Goal: Information Seeking & Learning: Learn about a topic

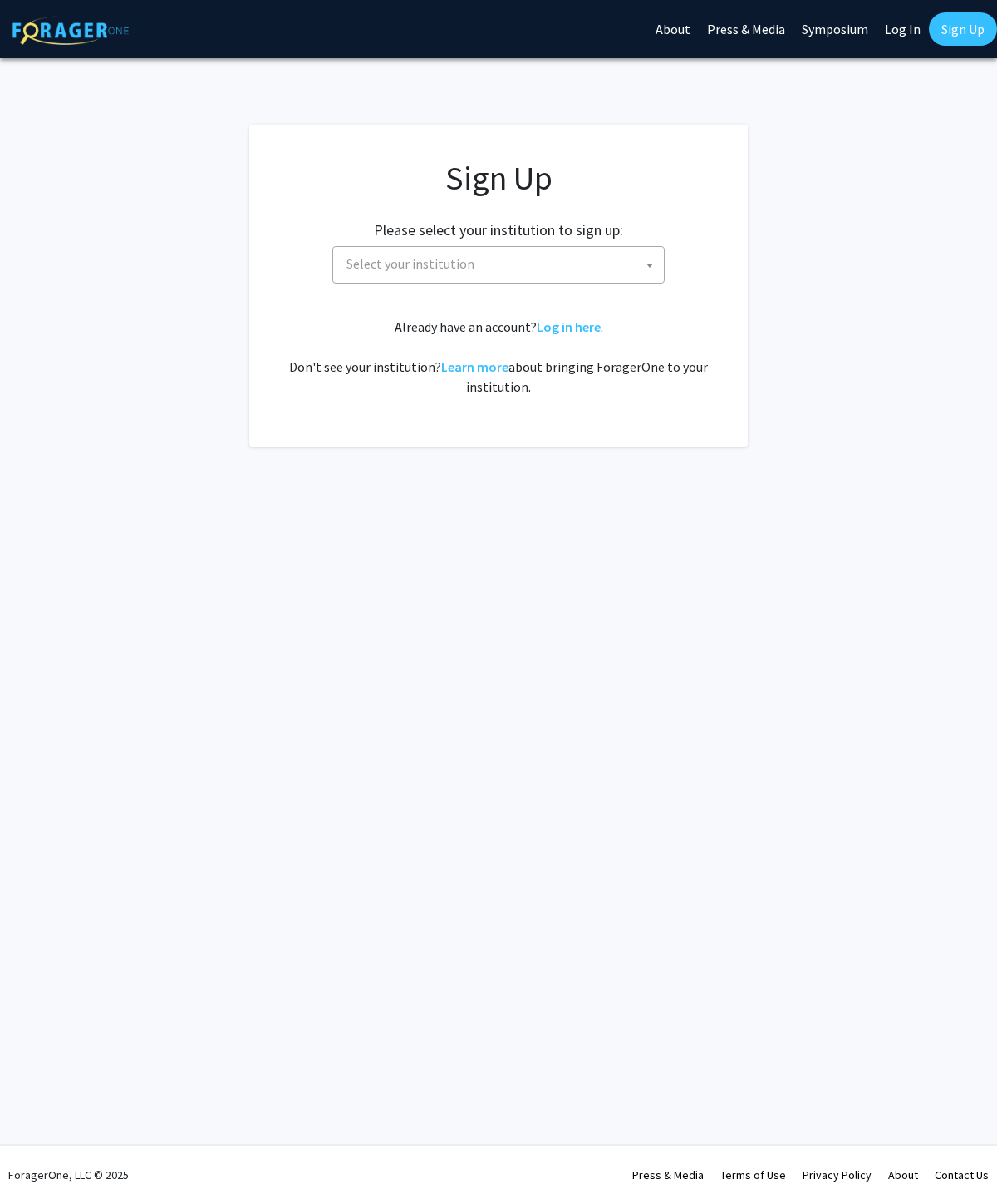
click at [679, 389] on div "Already have an account? Log in here . Don't see your institution? Learn more a…" at bounding box center [498, 357] width 432 height 80
click at [584, 320] on link "Log in here" at bounding box center [569, 327] width 64 height 17
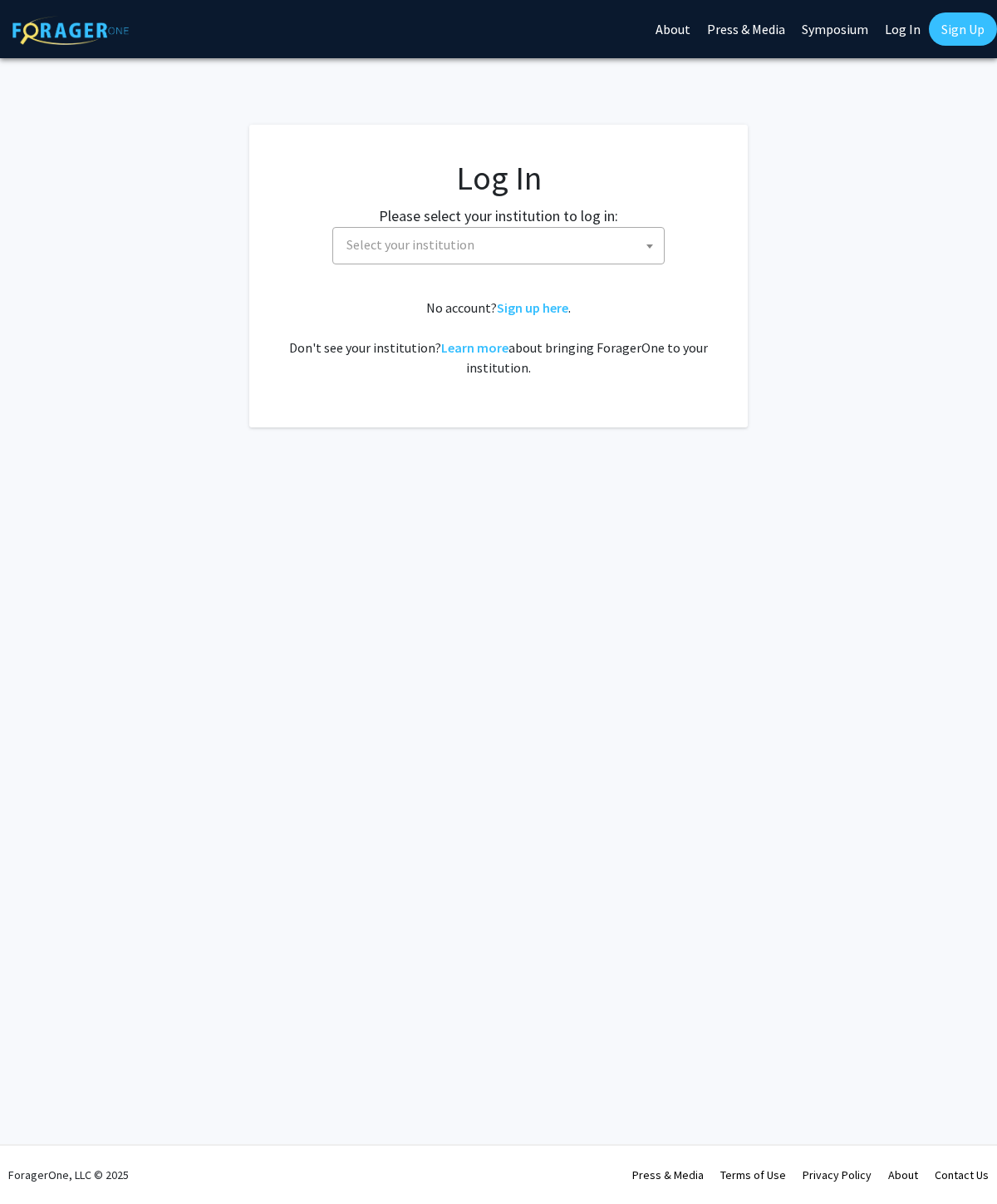
click at [606, 254] on span "Select your institution" at bounding box center [502, 245] width 325 height 34
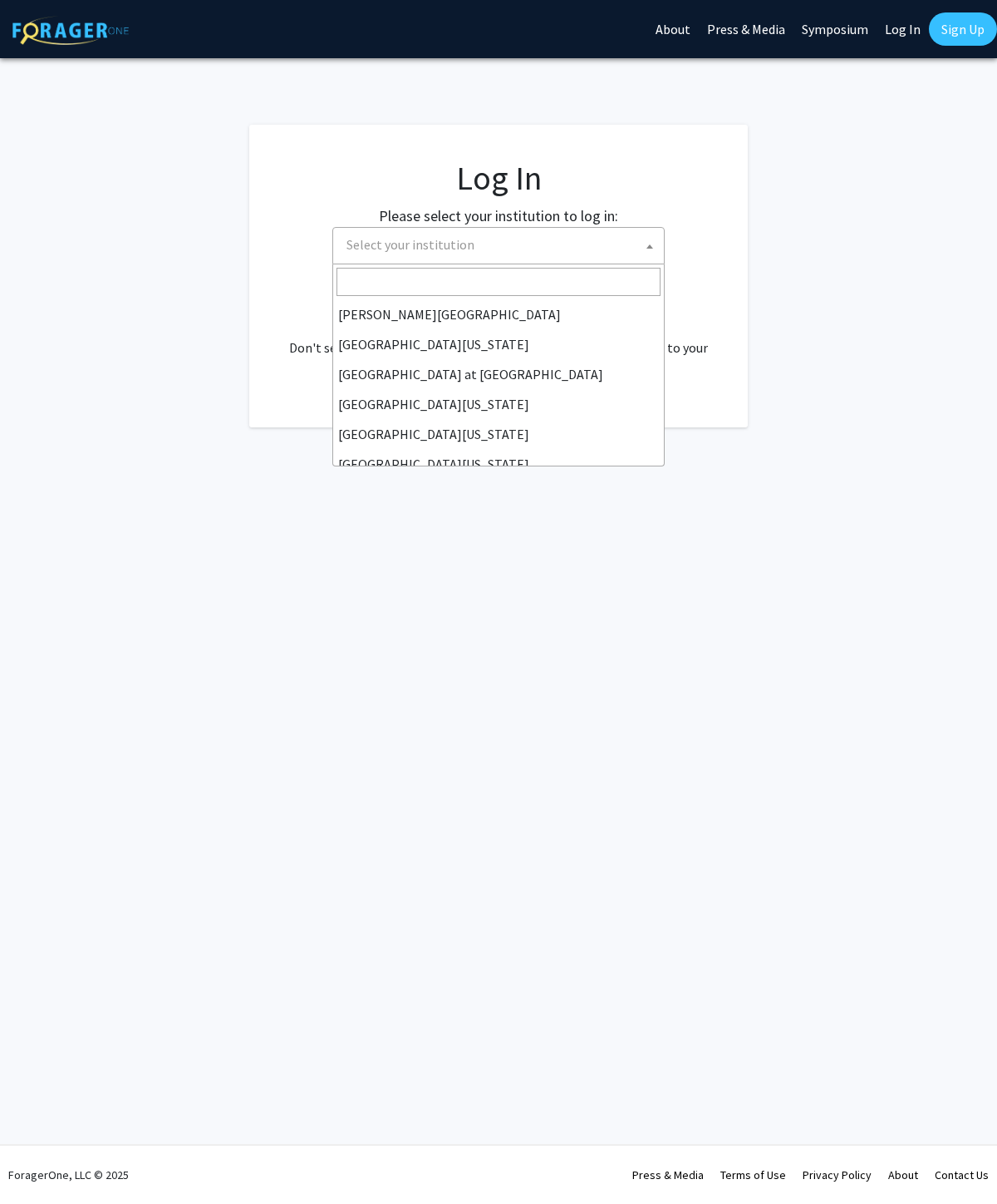
scroll to position [557, 0]
select select "18"
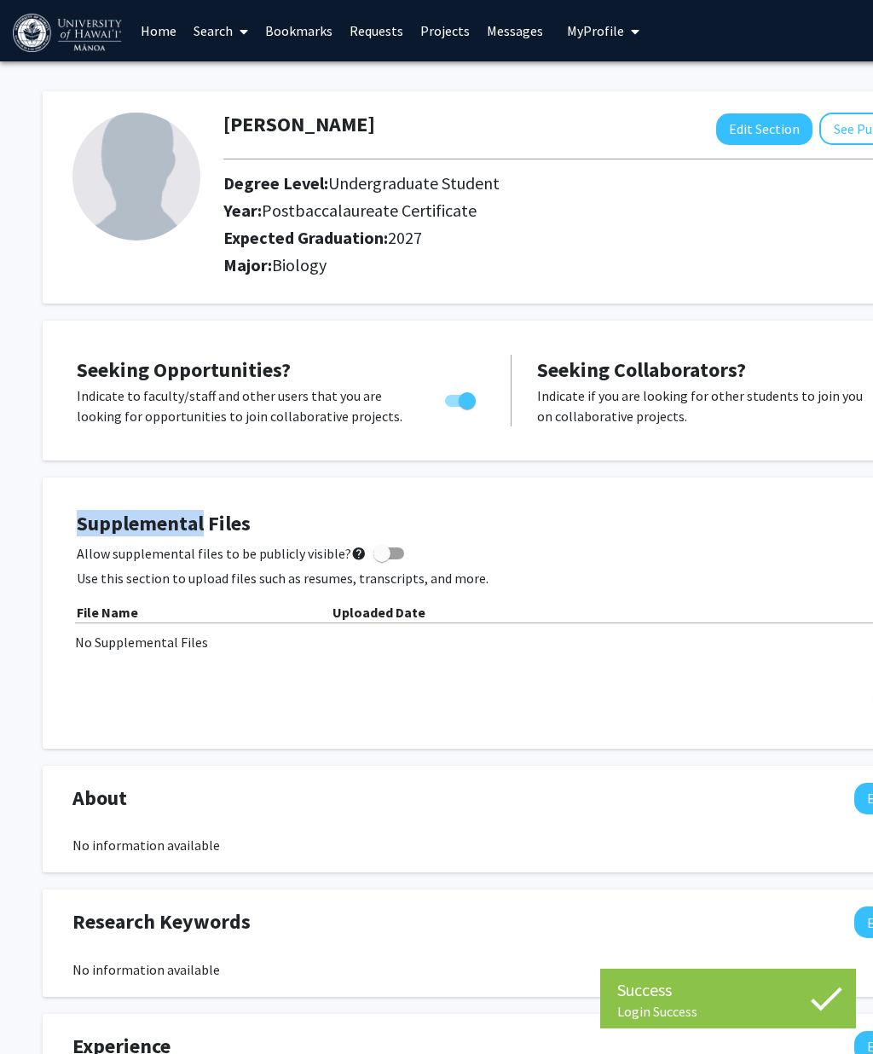
click at [15, 651] on div "[PERSON_NAME] Edit Section See Public View help Degree Level: Undergraduate Stu…" at bounding box center [511, 804] width 1023 height 1487
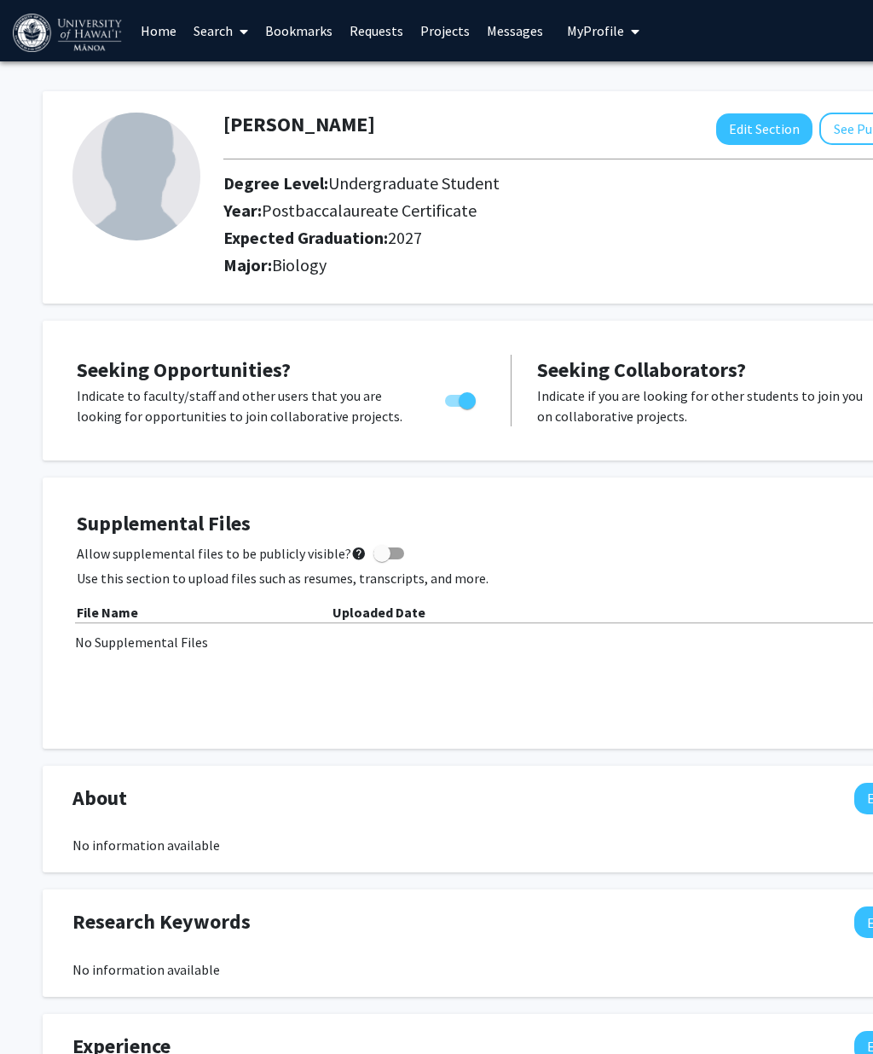
click at [246, 33] on icon at bounding box center [244, 32] width 9 height 14
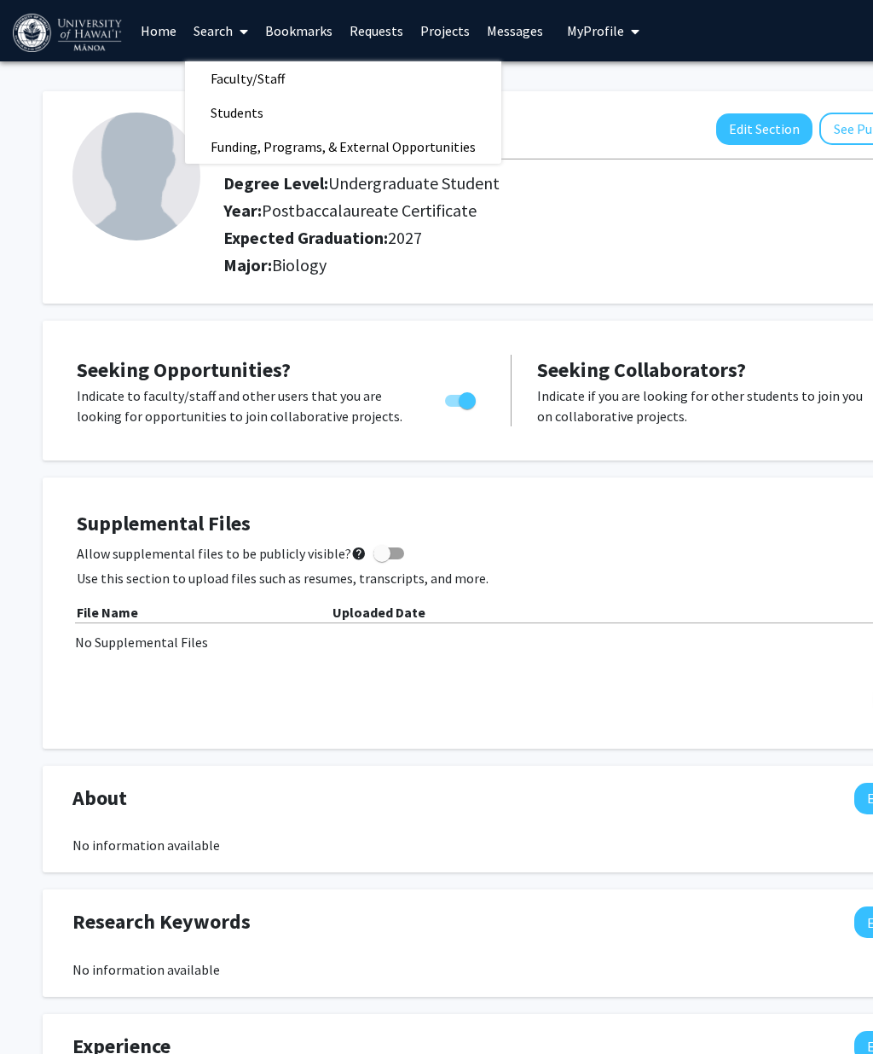
click at [252, 150] on span "Funding, Programs, & External Opportunities" at bounding box center [343, 147] width 316 height 34
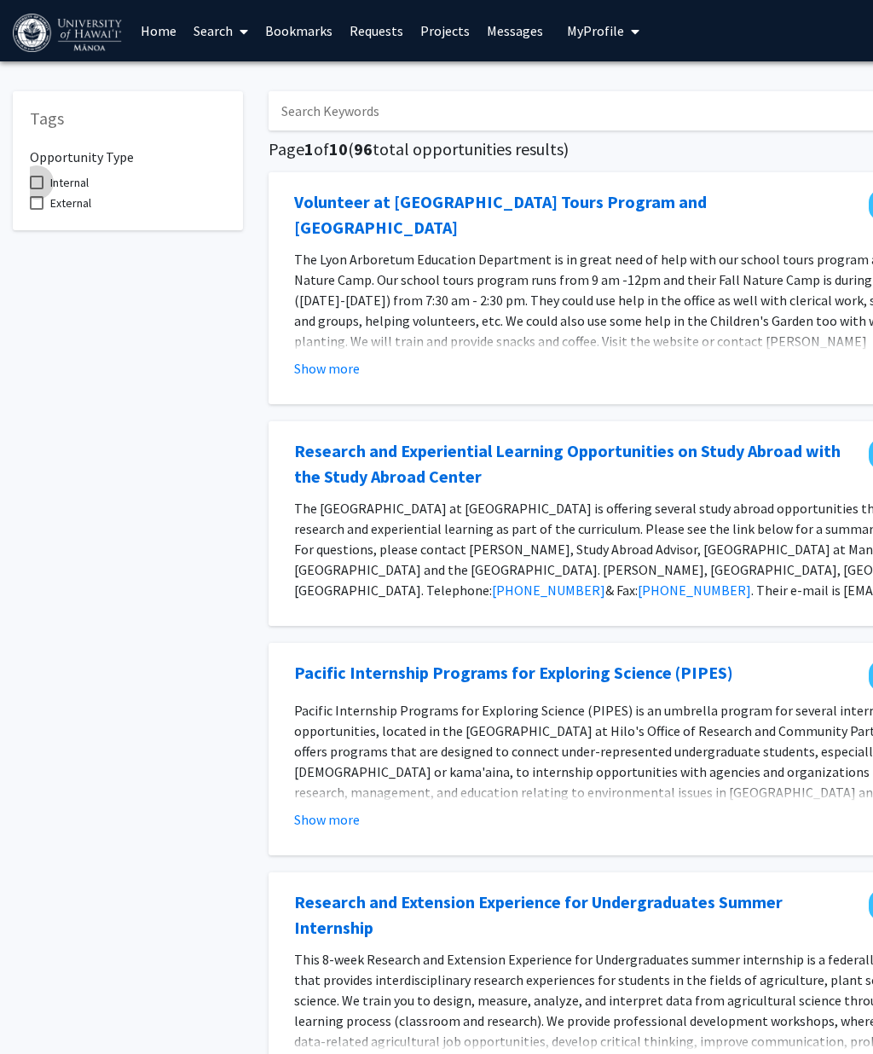
click at [46, 181] on label "Internal" at bounding box center [59, 182] width 59 height 20
click at [37, 189] on input "Internal" at bounding box center [36, 189] width 1 height 1
checkbox input "true"
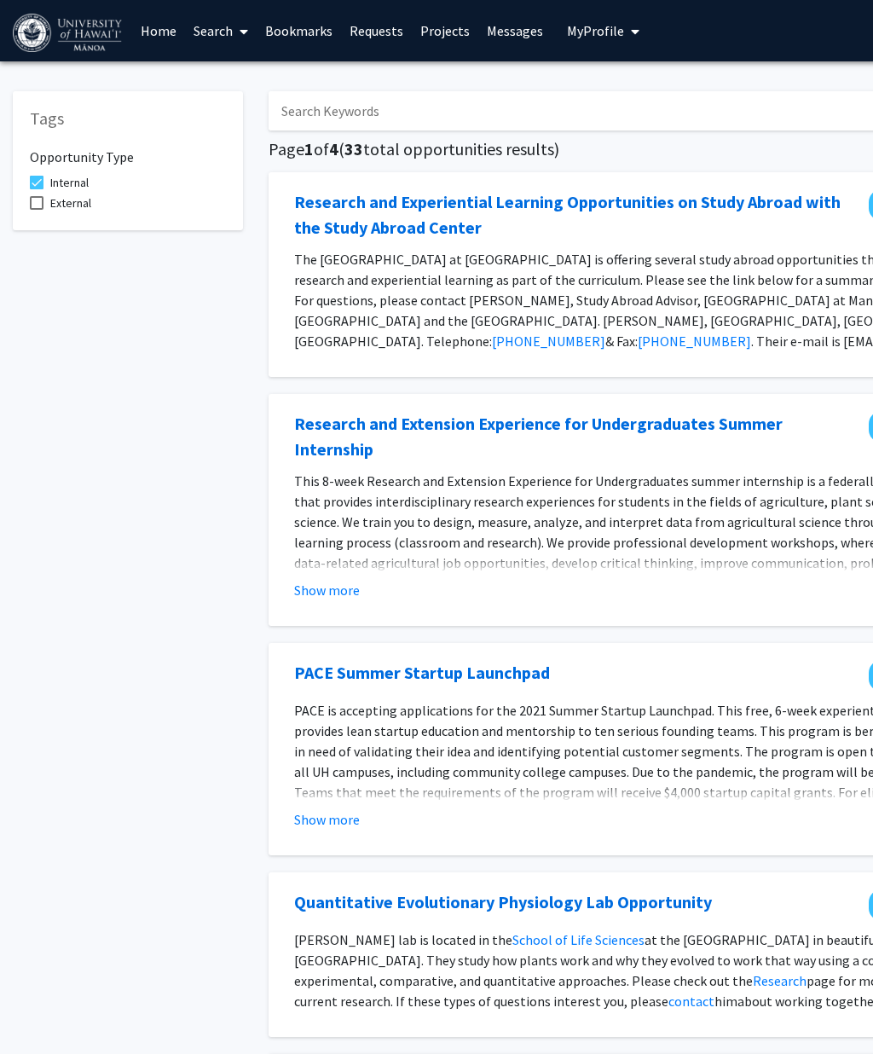
click at [225, 26] on link "Search" at bounding box center [221, 31] width 72 height 60
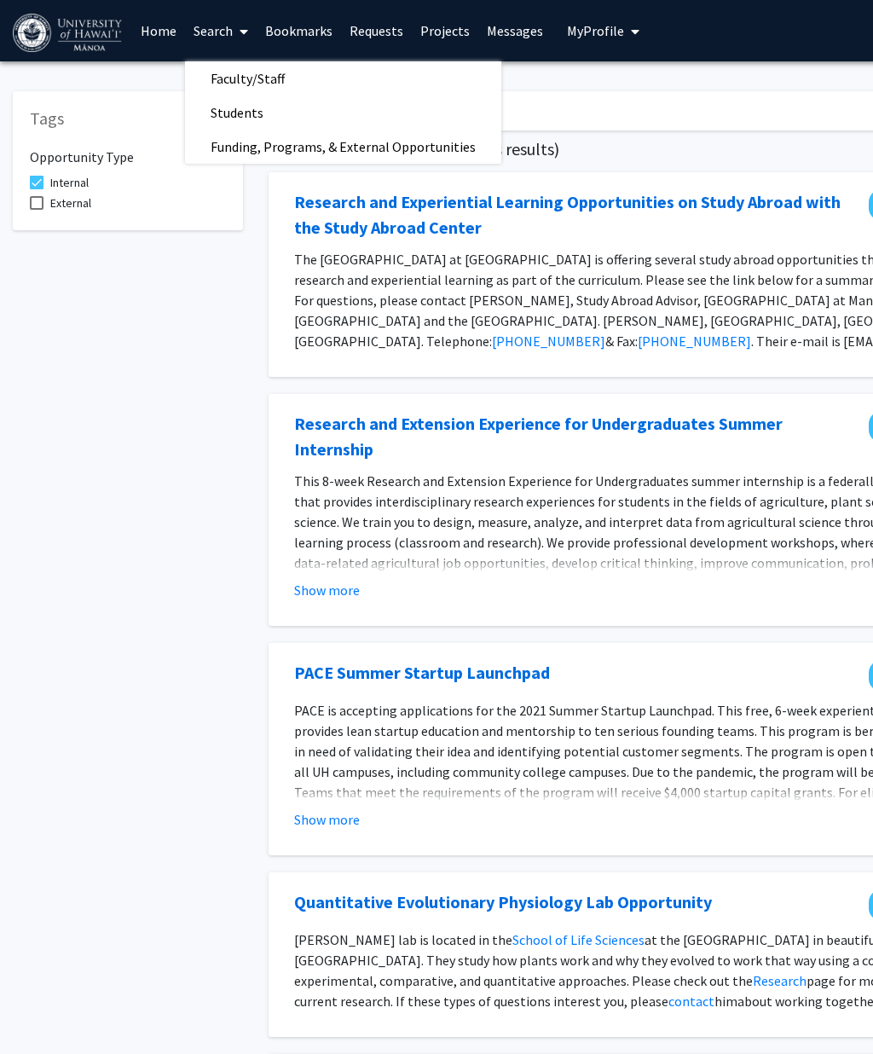
click at [157, 36] on link "Home" at bounding box center [158, 31] width 53 height 60
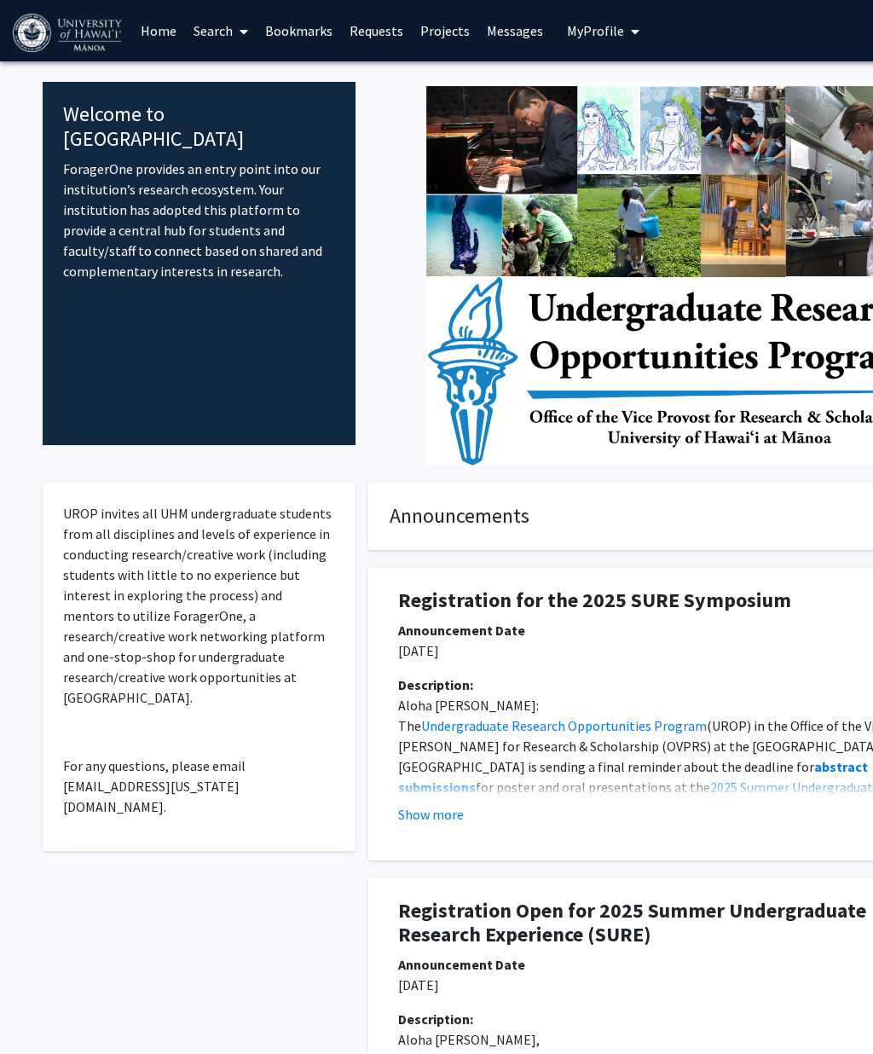
click at [225, 27] on link "Search" at bounding box center [221, 31] width 72 height 60
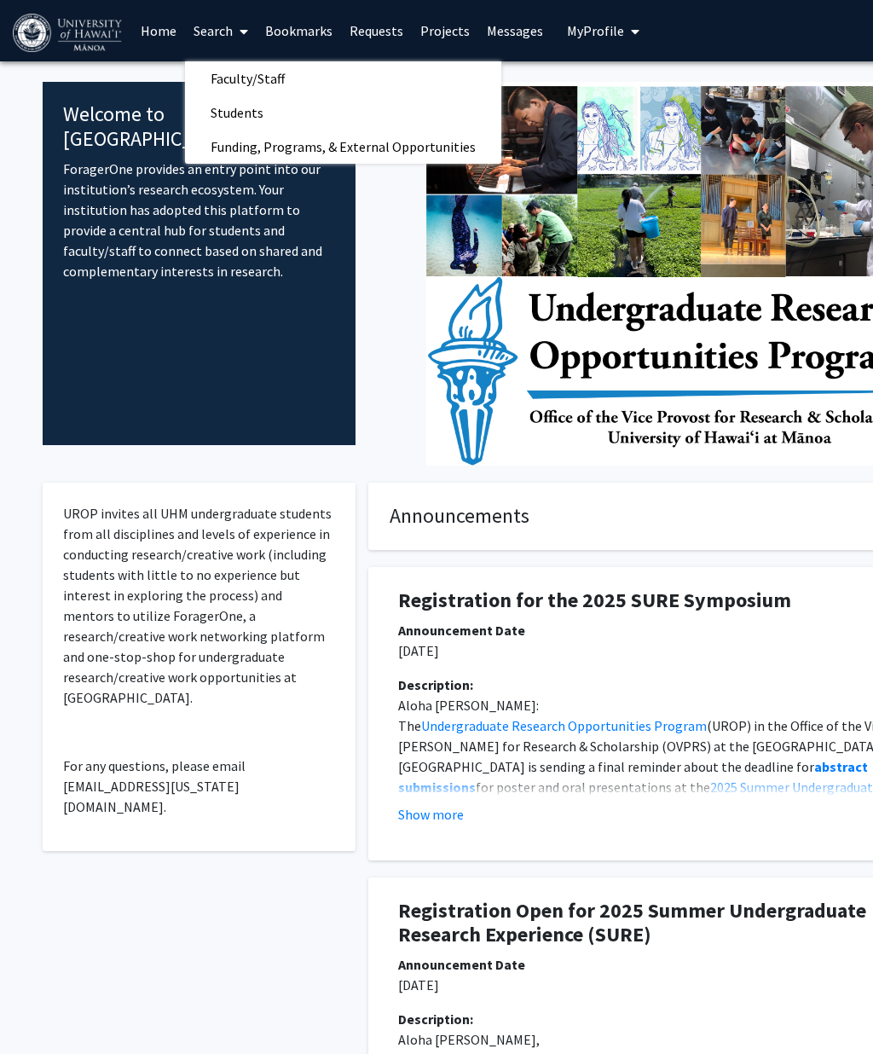
click at [370, 141] on span "Funding, Programs, & External Opportunities" at bounding box center [343, 147] width 316 height 34
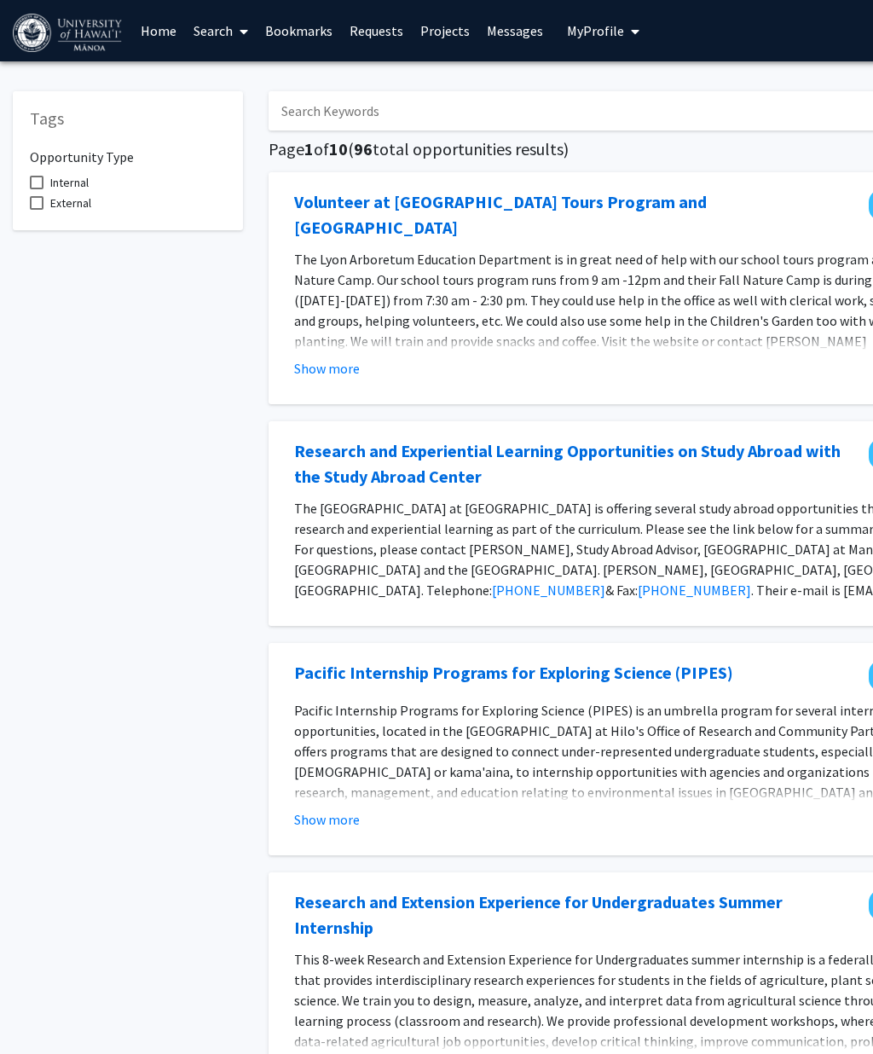
click at [55, 185] on span "Internal" at bounding box center [69, 182] width 38 height 20
click at [37, 189] on input "Internal" at bounding box center [36, 189] width 1 height 1
checkbox input "true"
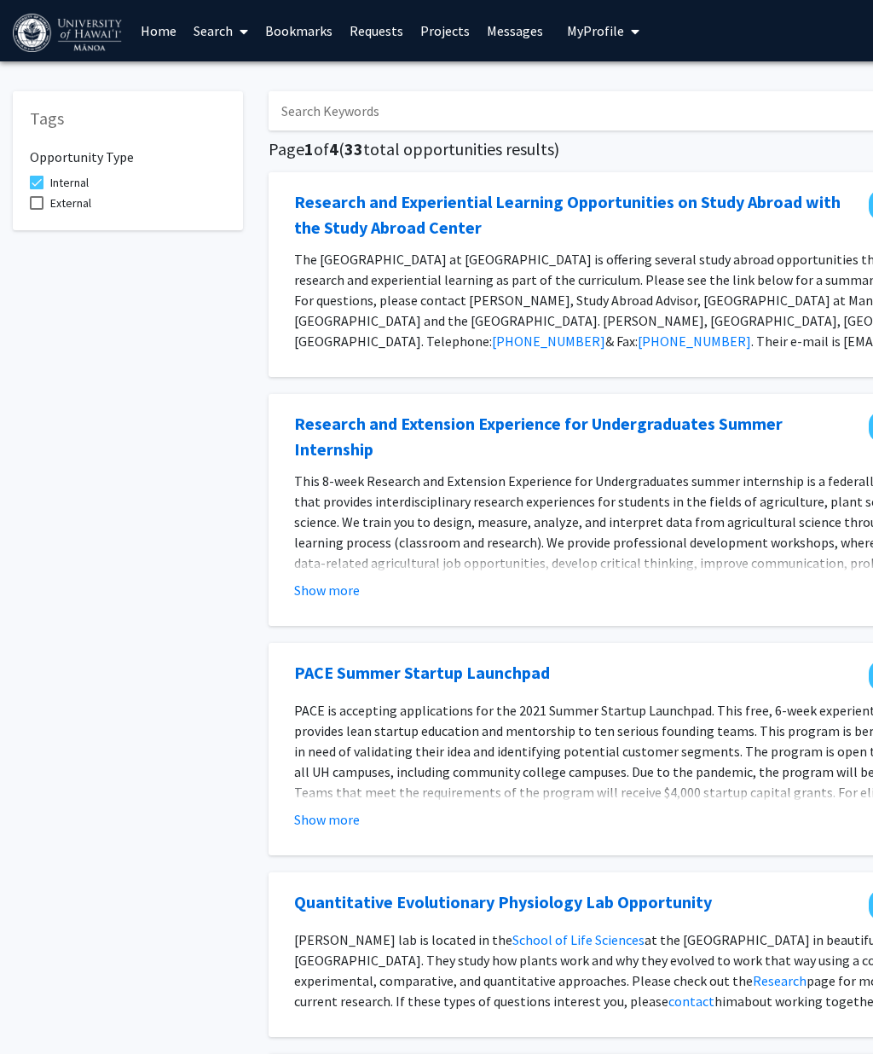
click at [222, 31] on link "Search" at bounding box center [221, 31] width 72 height 60
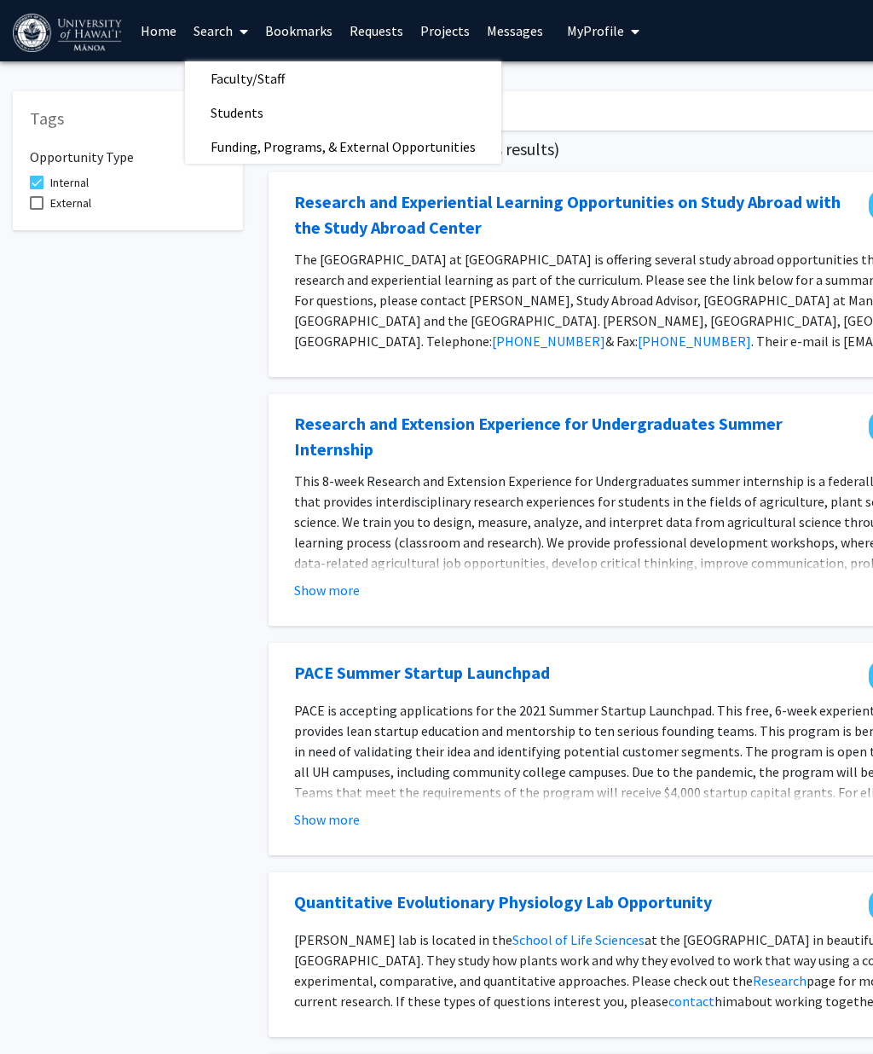
click at [256, 82] on span "Faculty/Staff" at bounding box center [247, 78] width 125 height 34
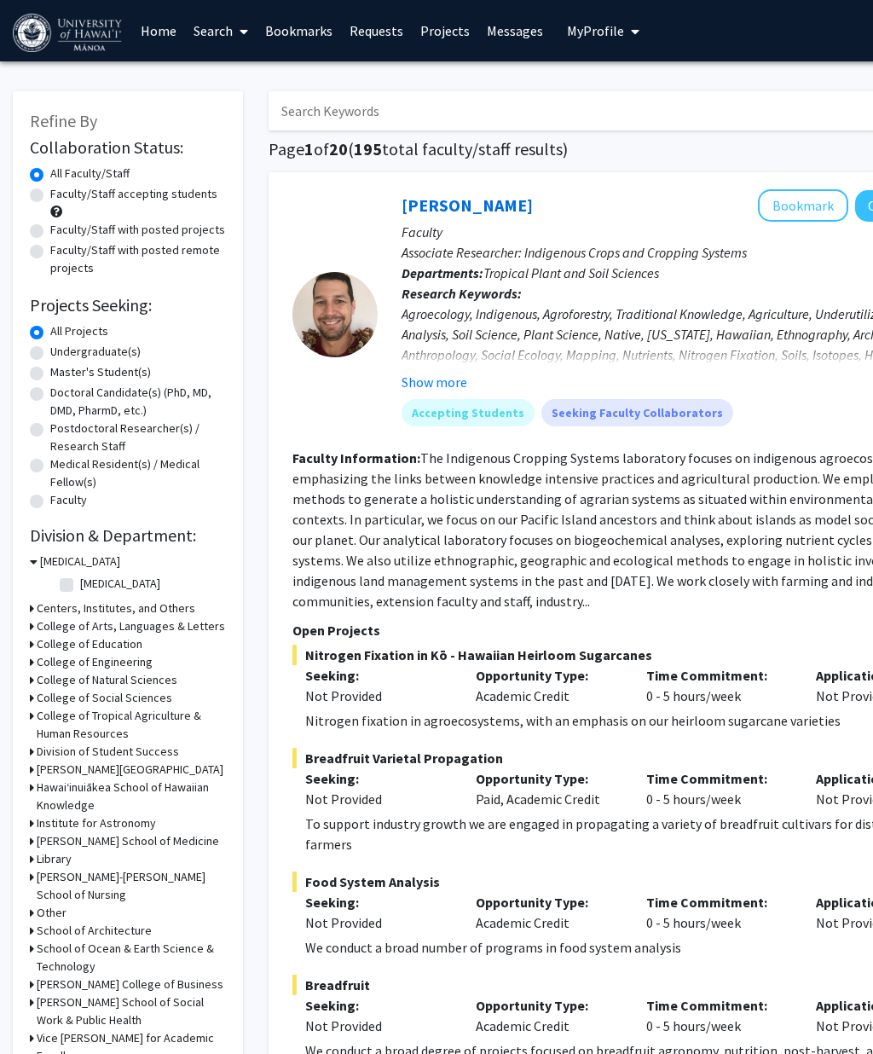
click at [50, 357] on label "Undergraduate(s)" at bounding box center [95, 352] width 90 height 18
click at [50, 354] on input "Undergraduate(s)" at bounding box center [55, 348] width 11 height 11
radio input "true"
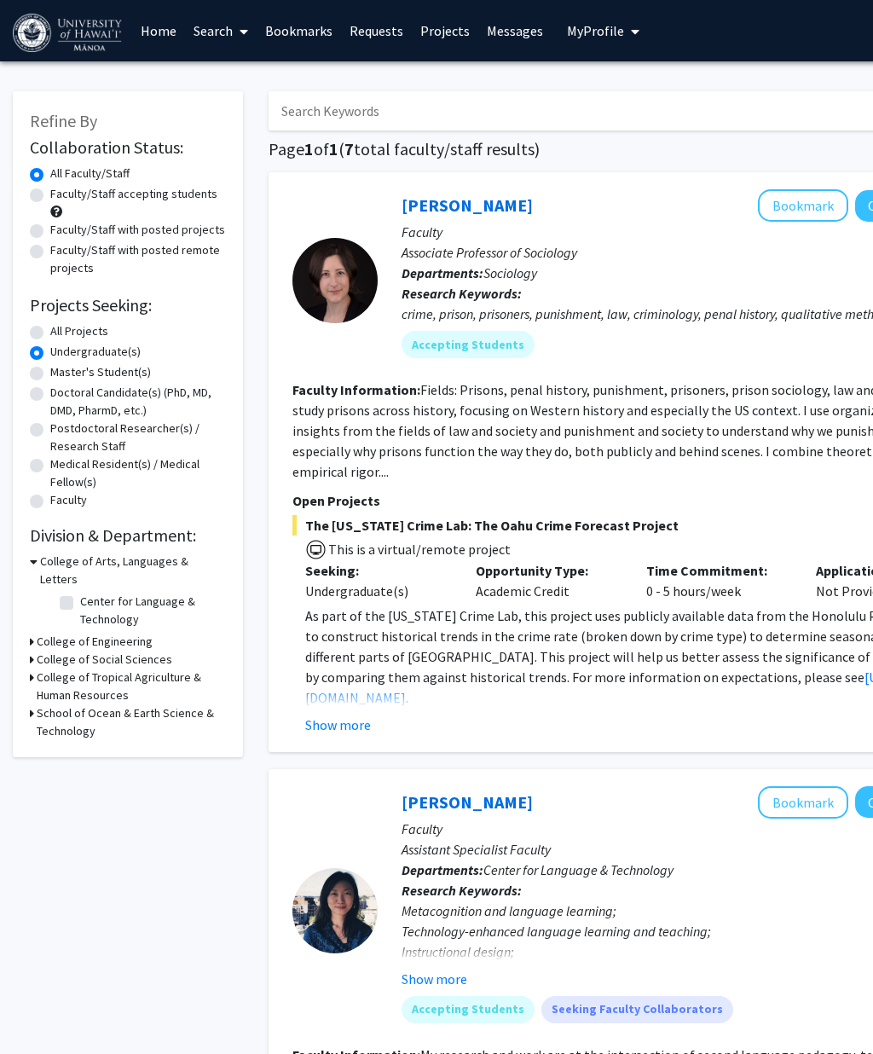
click at [50, 255] on label "Faculty/Staff with posted remote projects" at bounding box center [138, 259] width 176 height 36
click at [50, 252] on input "Faculty/Staff with posted remote projects" at bounding box center [55, 246] width 11 height 11
radio input "true"
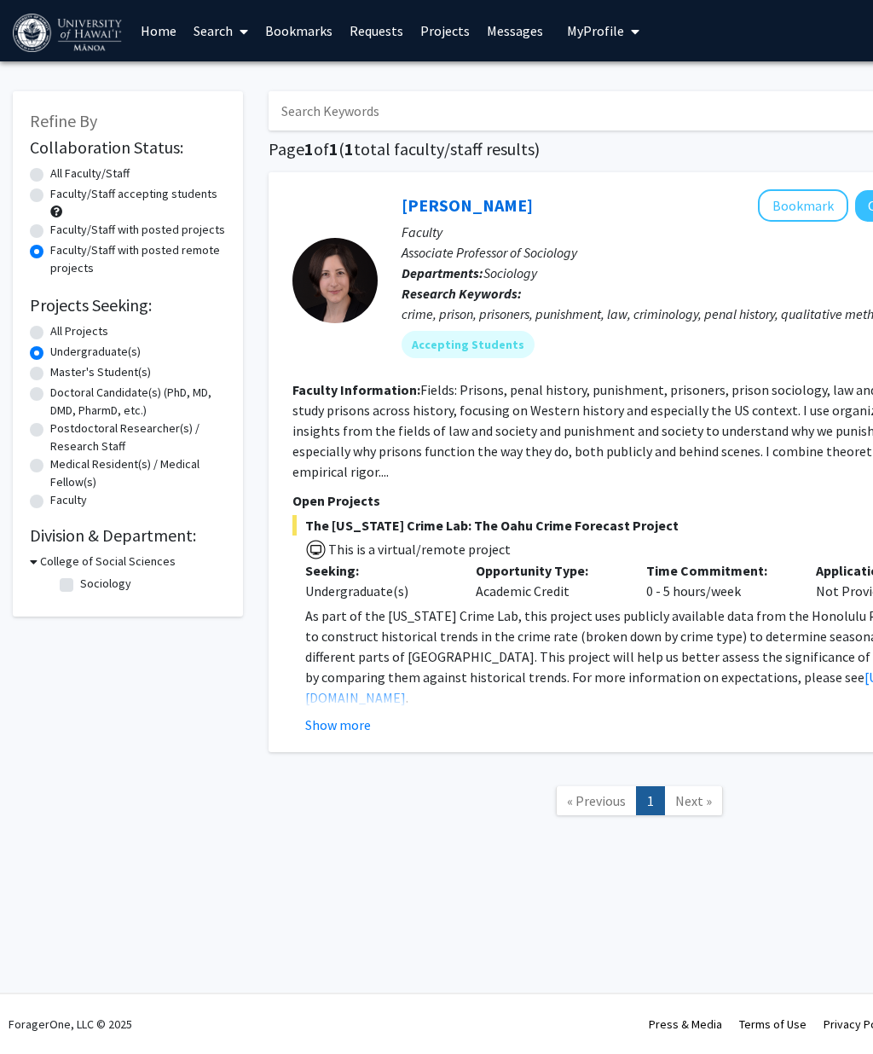
click at [50, 332] on label "All Projects" at bounding box center [79, 331] width 58 height 18
click at [50, 332] on input "All Projects" at bounding box center [55, 327] width 11 height 11
radio input "true"
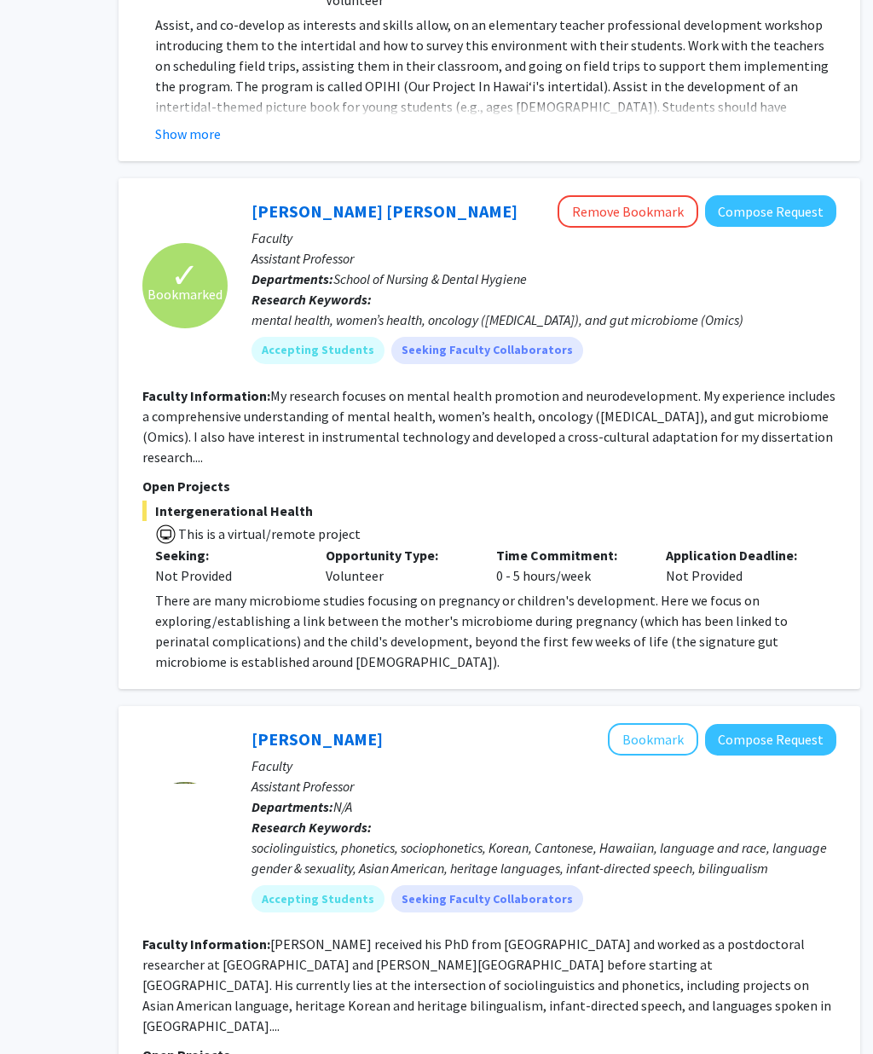
scroll to position [1587, 150]
